Goal: Go to known website: Access a specific website the user already knows

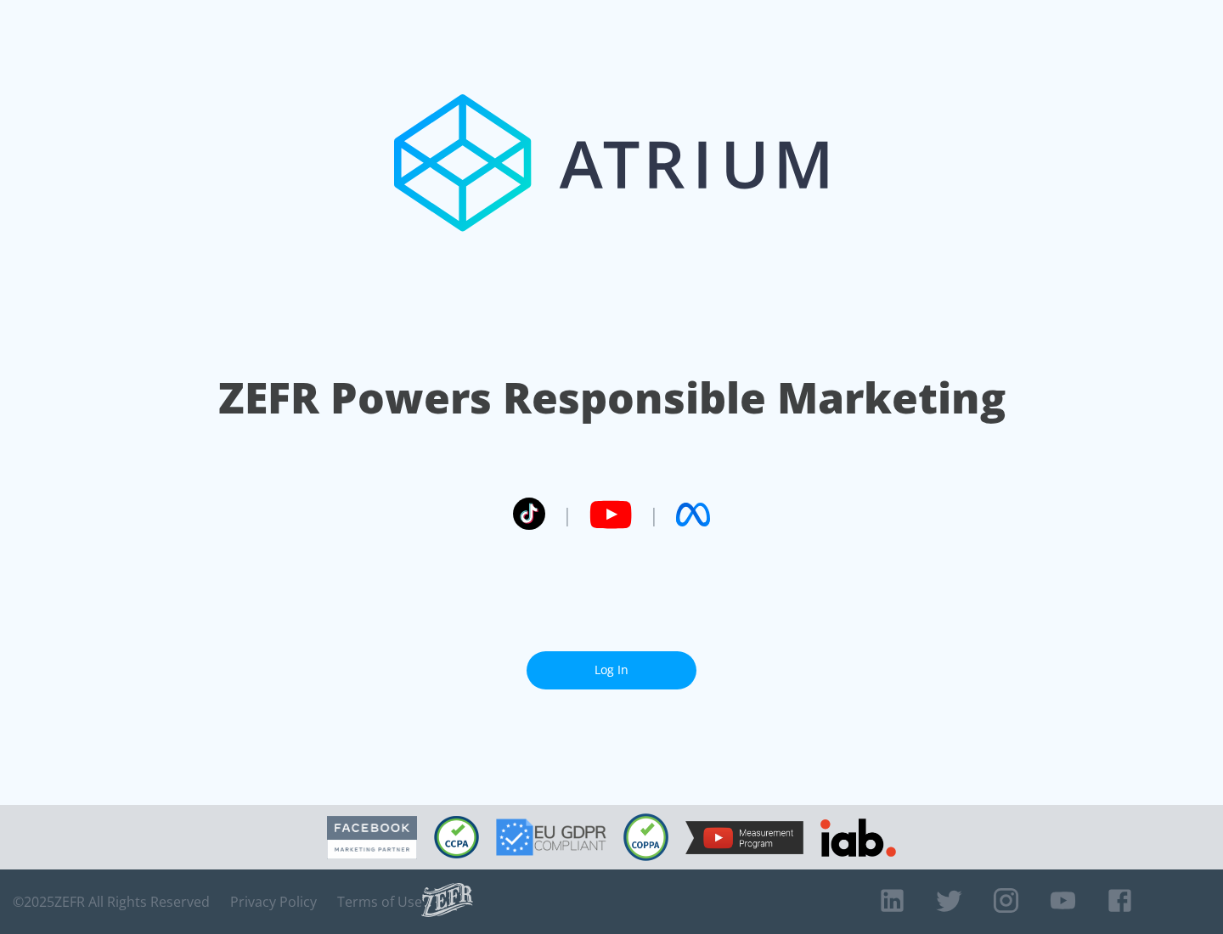
click at [611, 663] on link "Log In" at bounding box center [611, 670] width 170 height 38
